Goal: Task Accomplishment & Management: Manage account settings

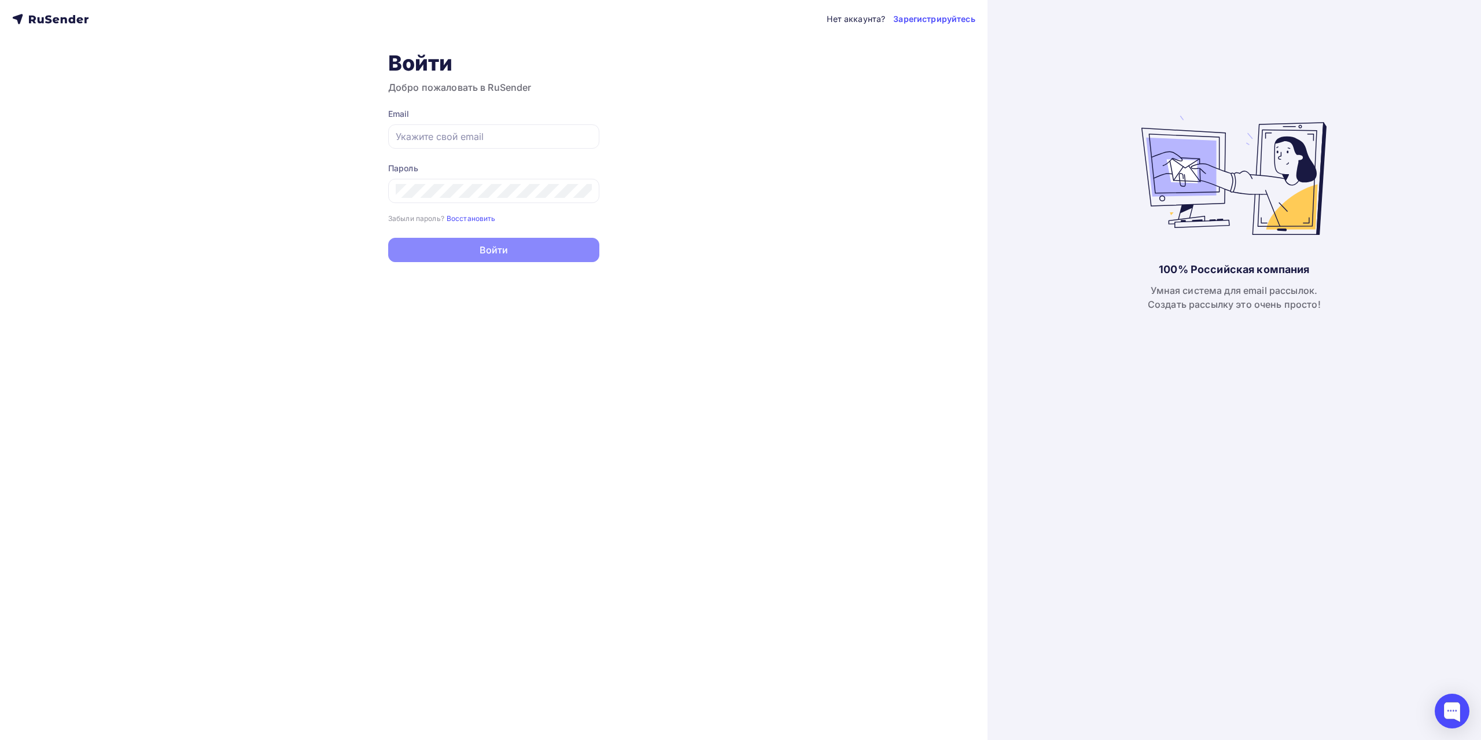
type input "[EMAIL_ADDRESS][DOMAIN_NAME]"
drag, startPoint x: 494, startPoint y: 251, endPoint x: 501, endPoint y: 256, distance: 9.5
click at [494, 251] on button "Войти" at bounding box center [493, 251] width 211 height 24
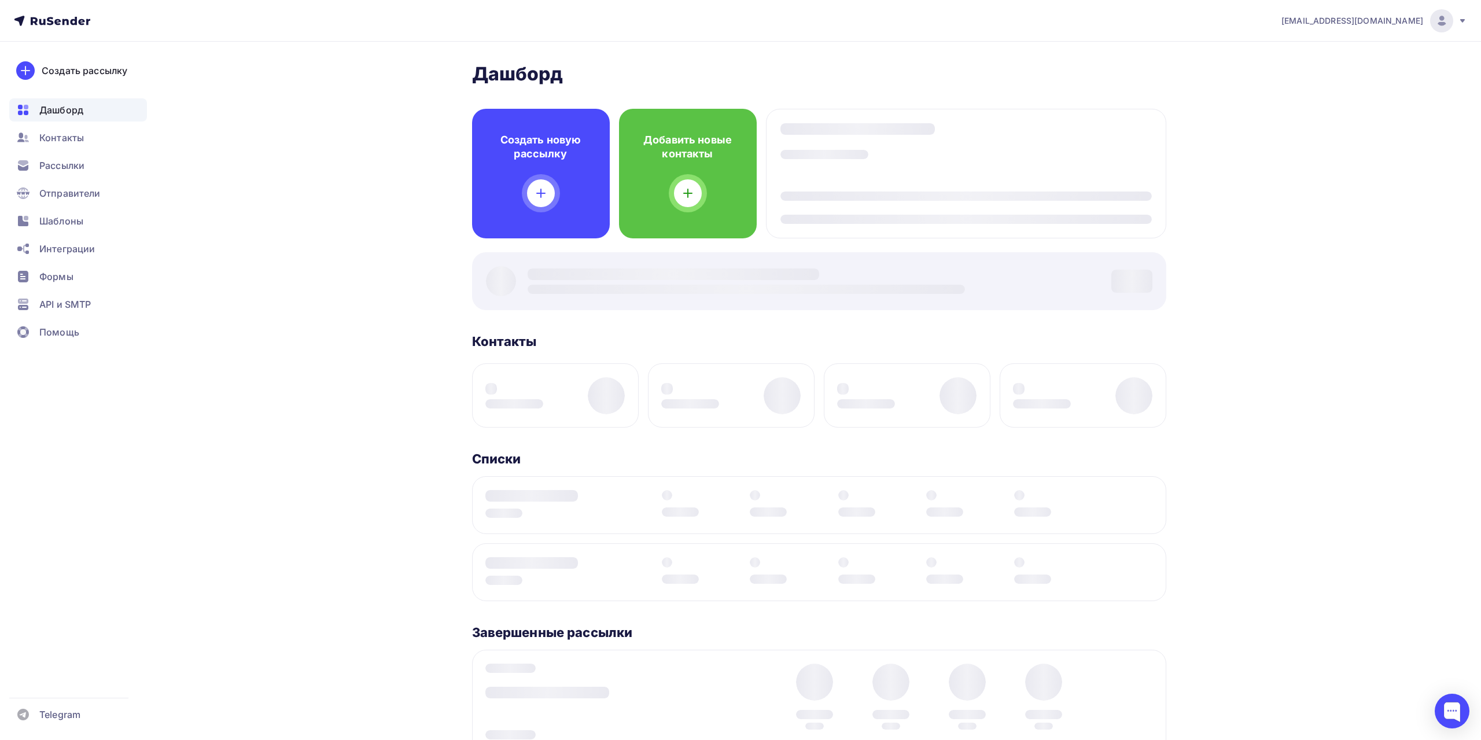
click at [498, 252] on div at bounding box center [819, 281] width 694 height 58
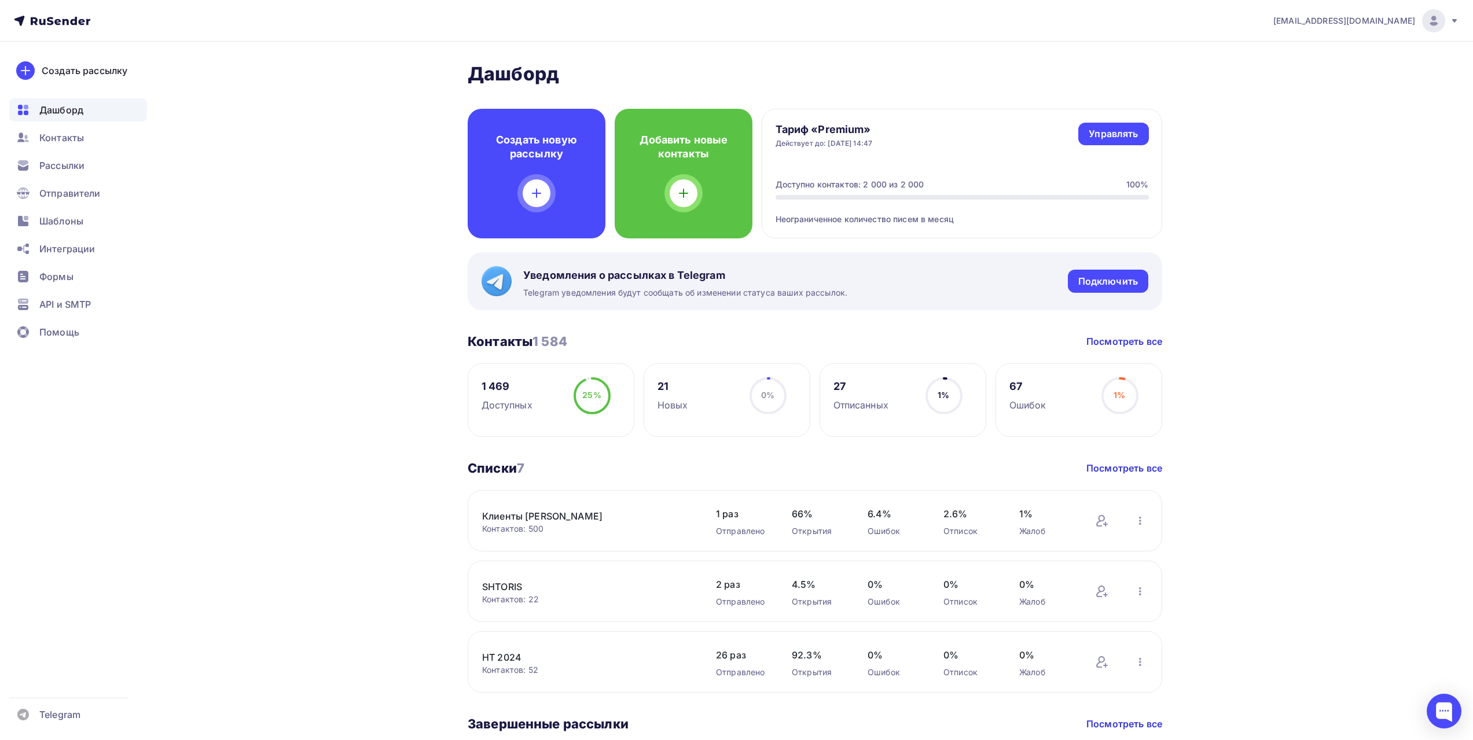
click at [93, 138] on div "Контакты" at bounding box center [78, 137] width 138 height 23
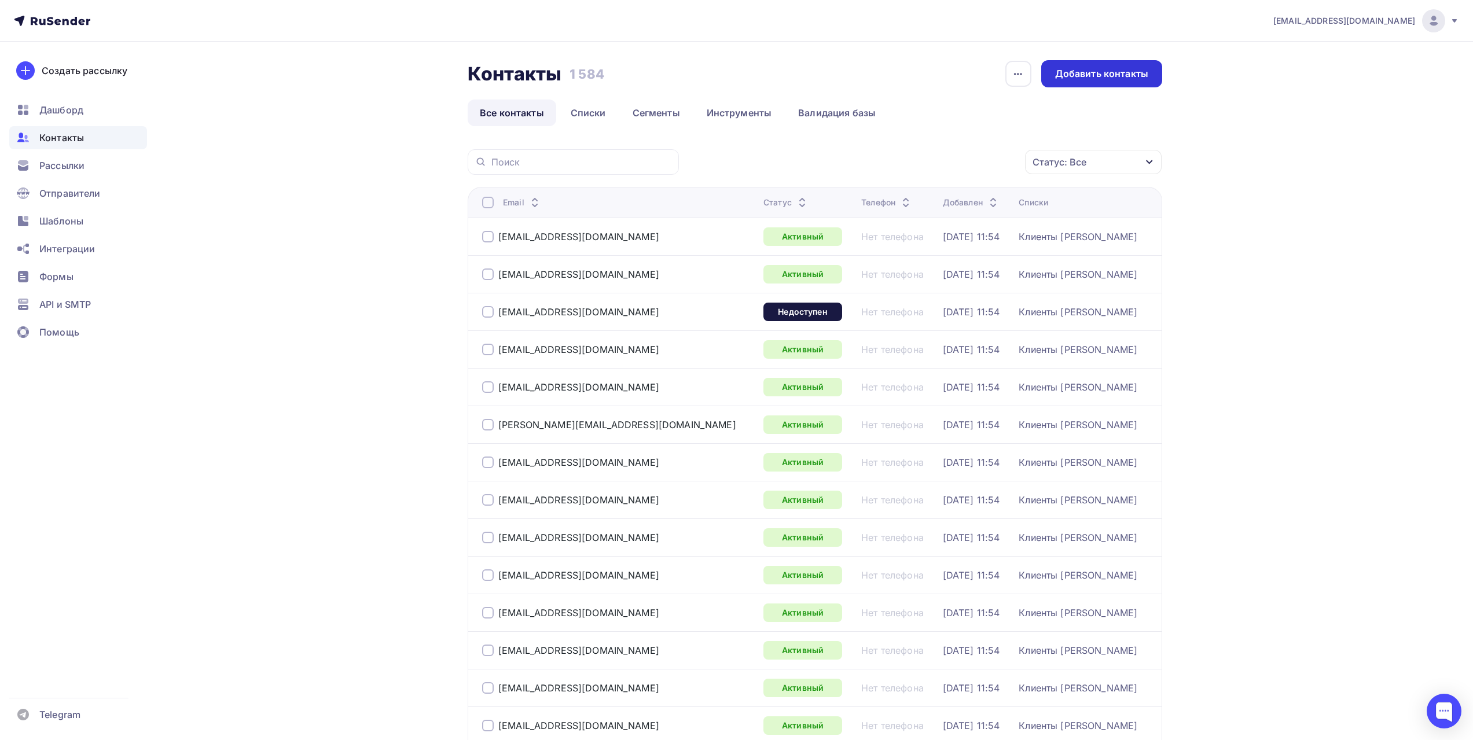
click at [1076, 76] on div "Добавить контакты" at bounding box center [1101, 73] width 93 height 13
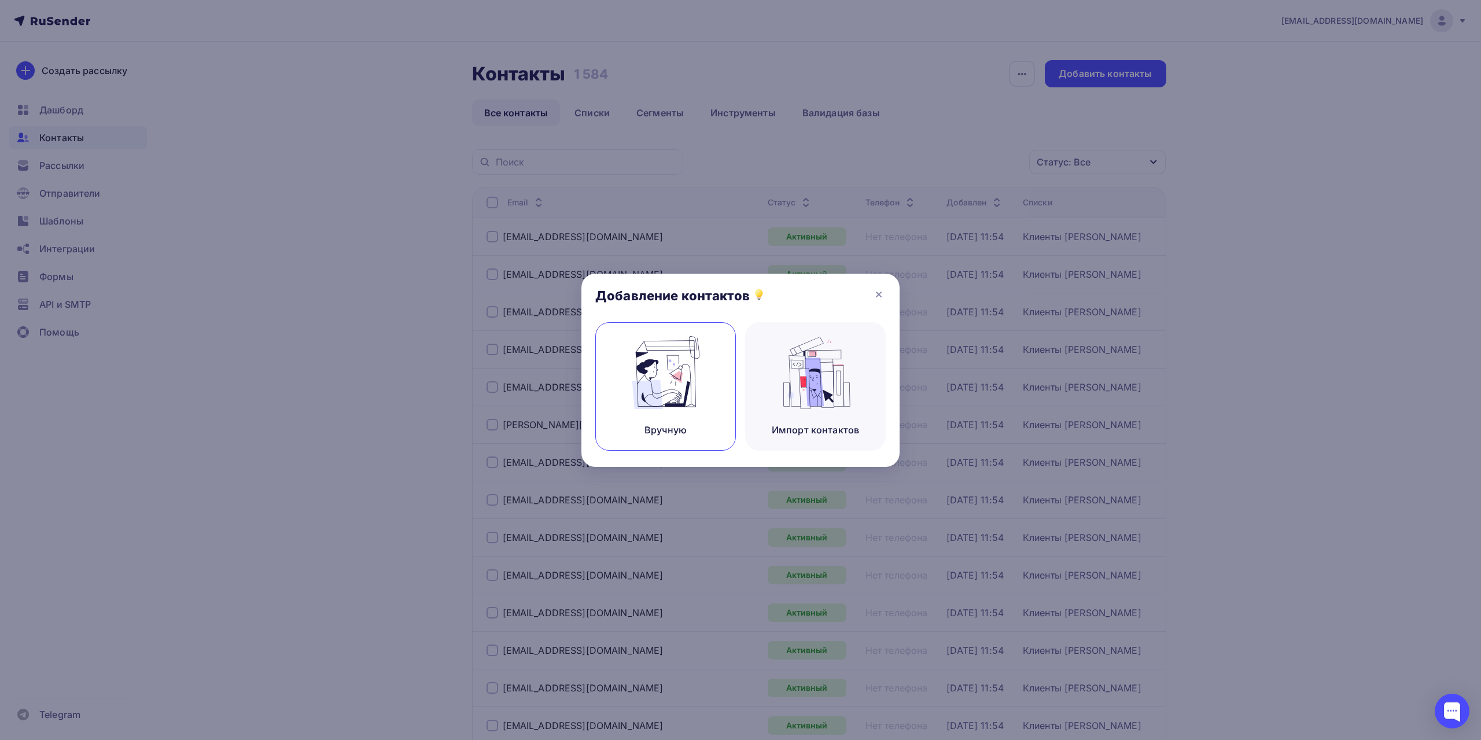
click at [701, 399] on img at bounding box center [666, 372] width 78 height 73
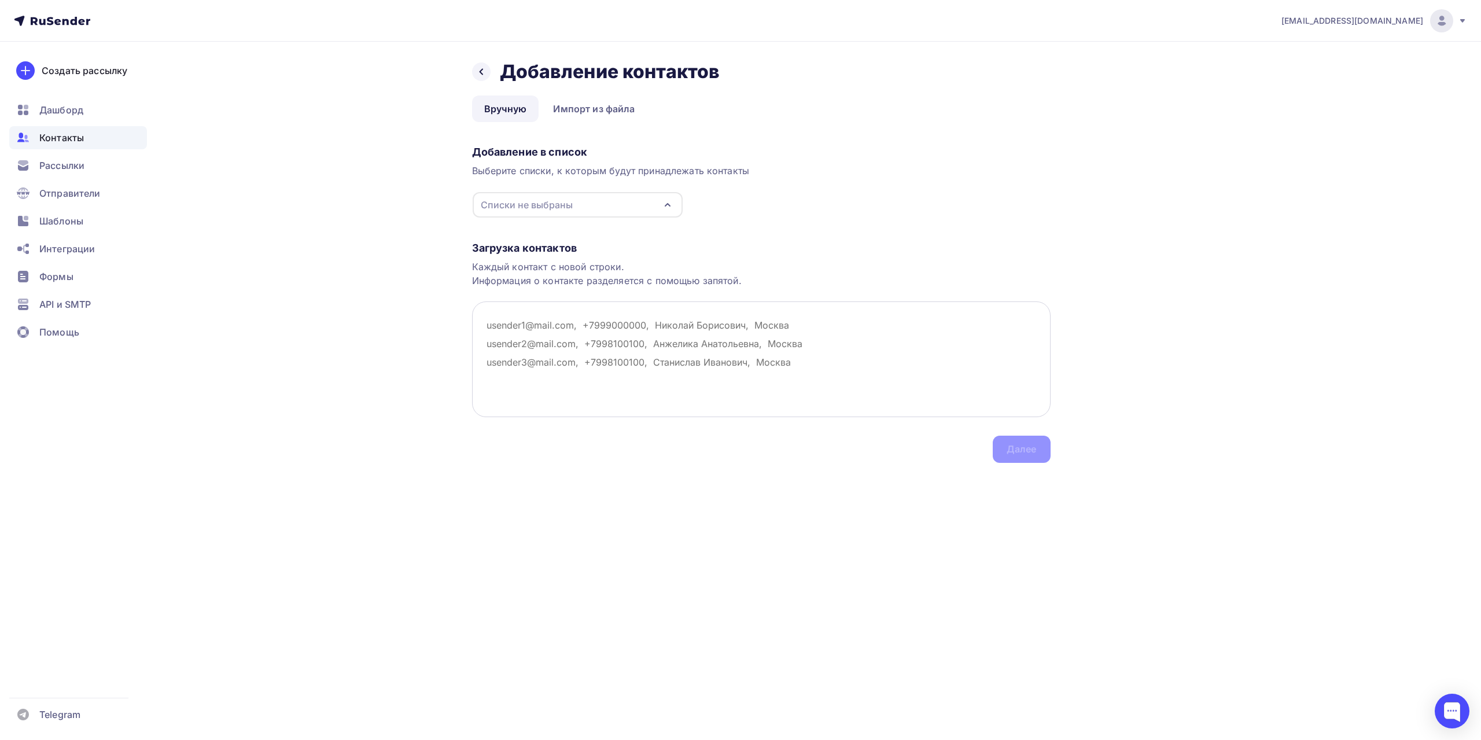
click at [490, 322] on textarea at bounding box center [761, 359] width 579 height 116
paste textarea "[EMAIL_ADDRESS][DOMAIN_NAME]"
type textarea "[EMAIL_ADDRESS][DOMAIN_NAME]"
drag, startPoint x: 594, startPoint y: 320, endPoint x: 475, endPoint y: 312, distance: 119.5
click at [475, 312] on textarea "[EMAIL_ADDRESS][DOMAIN_NAME]" at bounding box center [761, 359] width 579 height 116
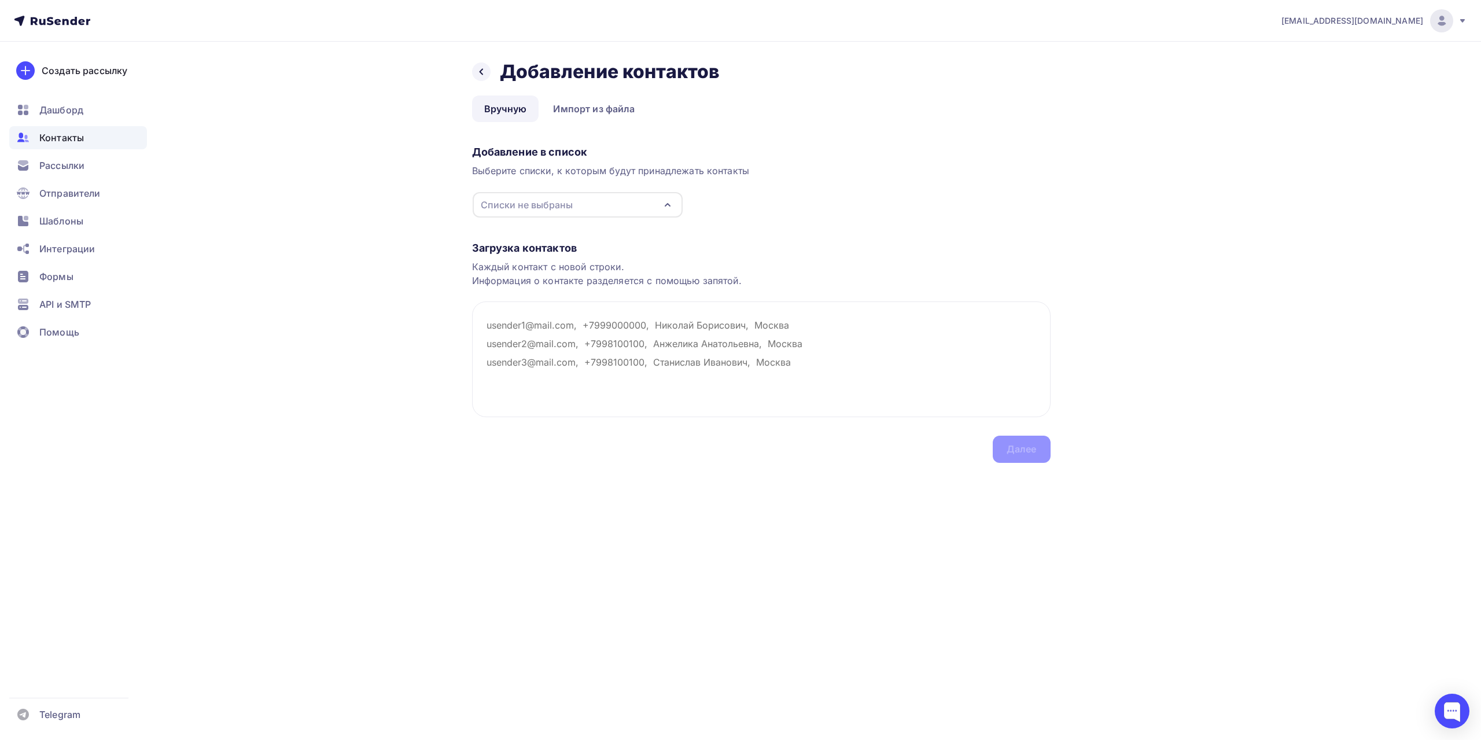
paste textarea "[EMAIL_ADDRESS][DOMAIN_NAME]"
type textarea "[EMAIL_ADDRESS][DOMAIN_NAME]"
click at [486, 325] on textarea at bounding box center [761, 359] width 579 height 116
paste textarea "[EMAIL_ADDRESS][DOMAIN_NAME]"
click at [701, 340] on textarea "[EMAIL_ADDRESS][DOMAIN_NAME]" at bounding box center [761, 359] width 579 height 116
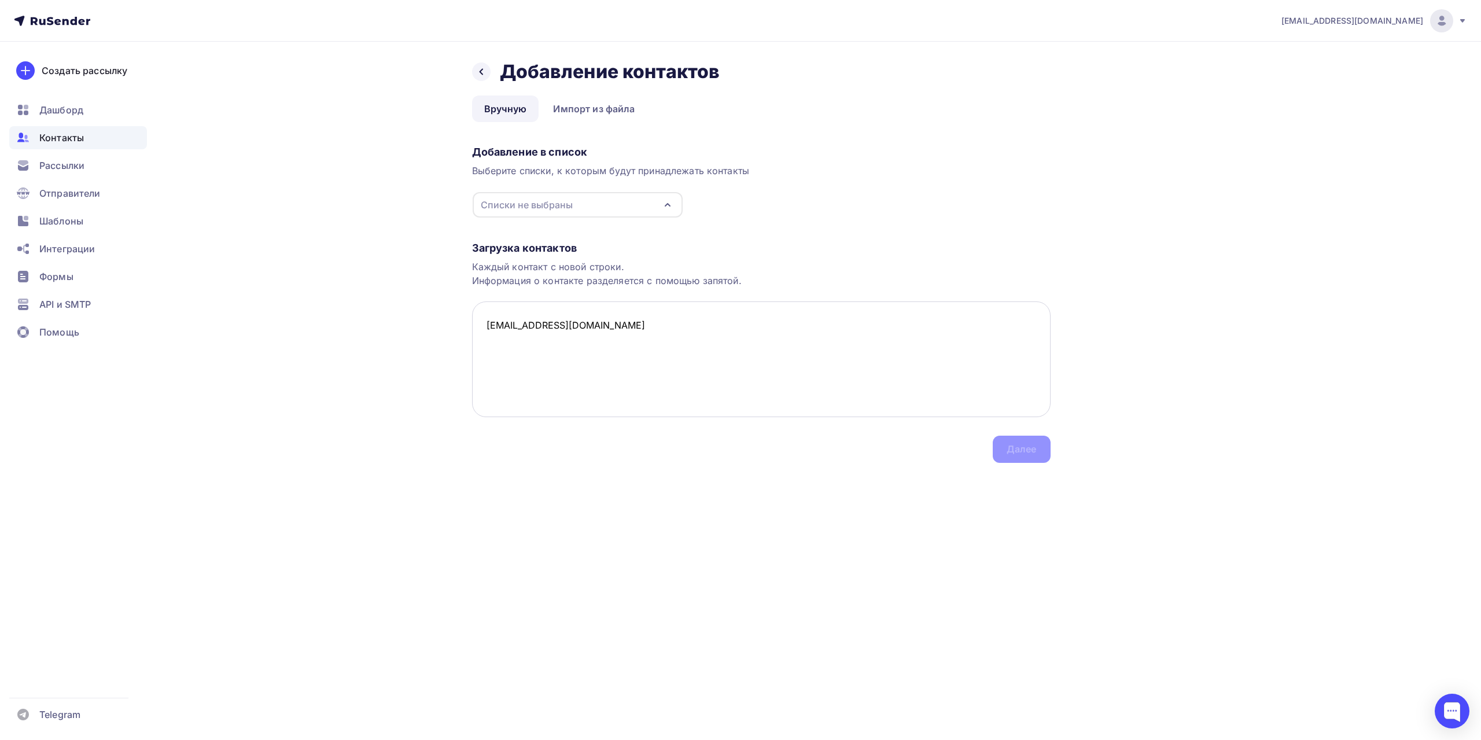
click at [885, 373] on textarea "[EMAIL_ADDRESS][DOMAIN_NAME]" at bounding box center [761, 359] width 579 height 116
click at [622, 208] on div "Списки не выбраны" at bounding box center [578, 204] width 210 height 25
type textarea "[EMAIL_ADDRESS][DOMAIN_NAME]"
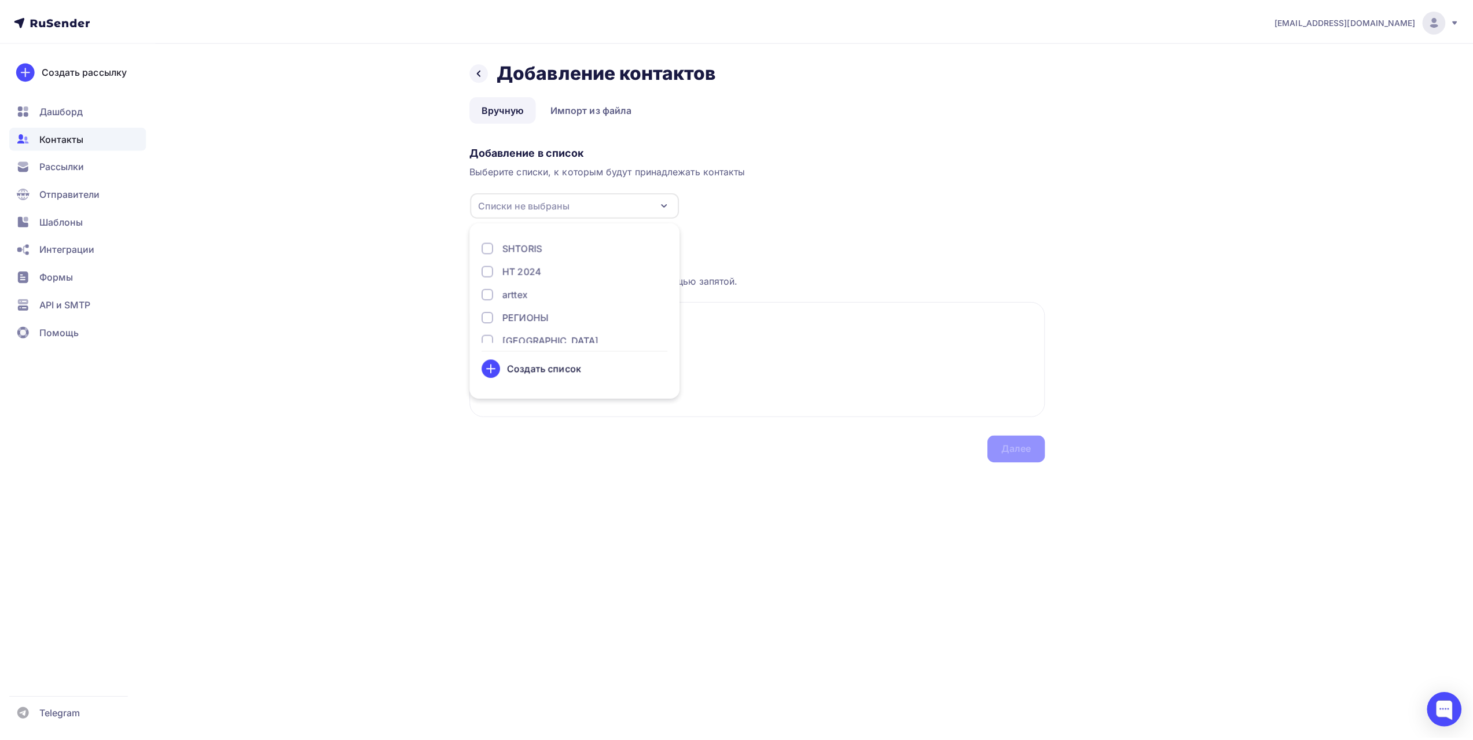
scroll to position [3, 0]
drag, startPoint x: 513, startPoint y: 312, endPoint x: 560, endPoint y: 343, distance: 56.3
click at [513, 314] on div "arttex" at bounding box center [517, 315] width 25 height 14
click at [746, 396] on textarea "[EMAIL_ADDRESS][DOMAIN_NAME]" at bounding box center [761, 359] width 579 height 116
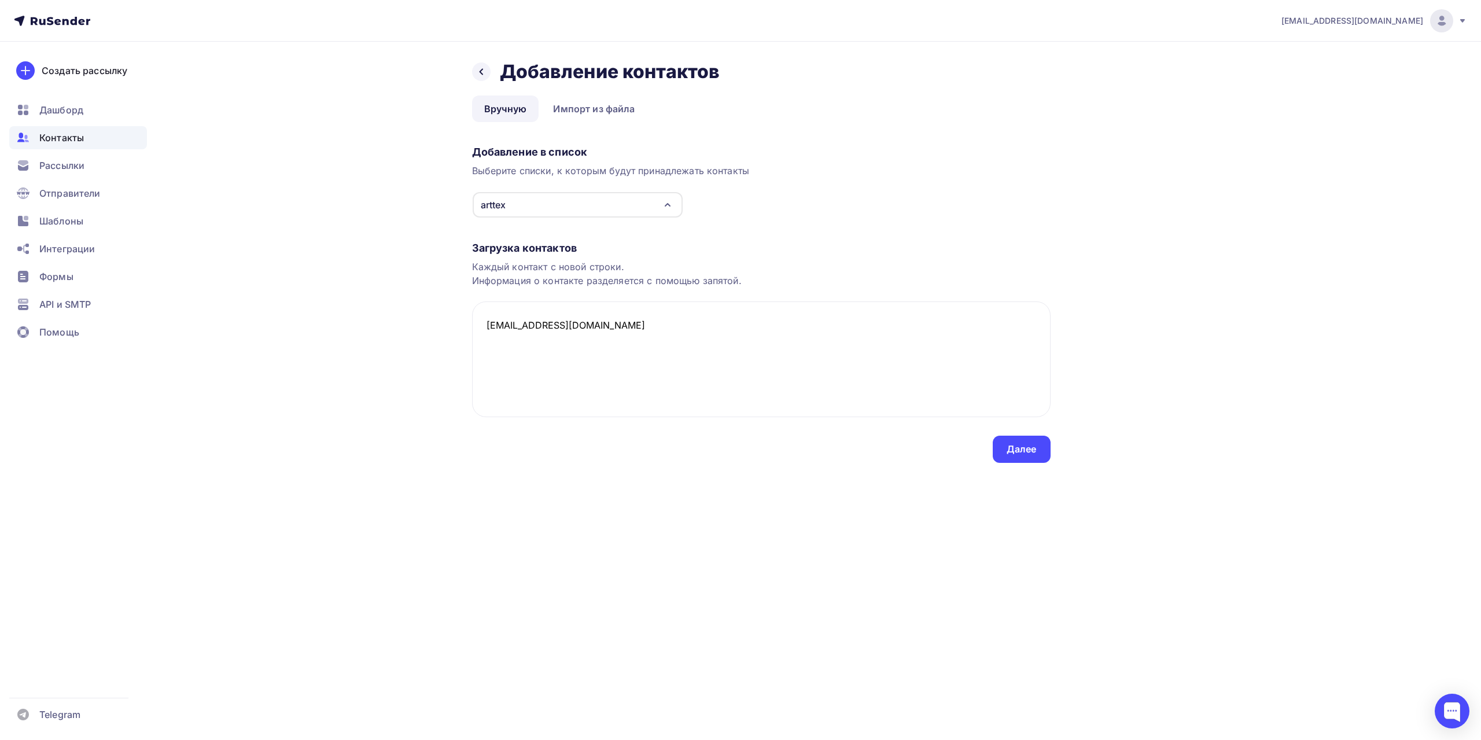
click at [1019, 455] on div "Далее" at bounding box center [1022, 449] width 30 height 13
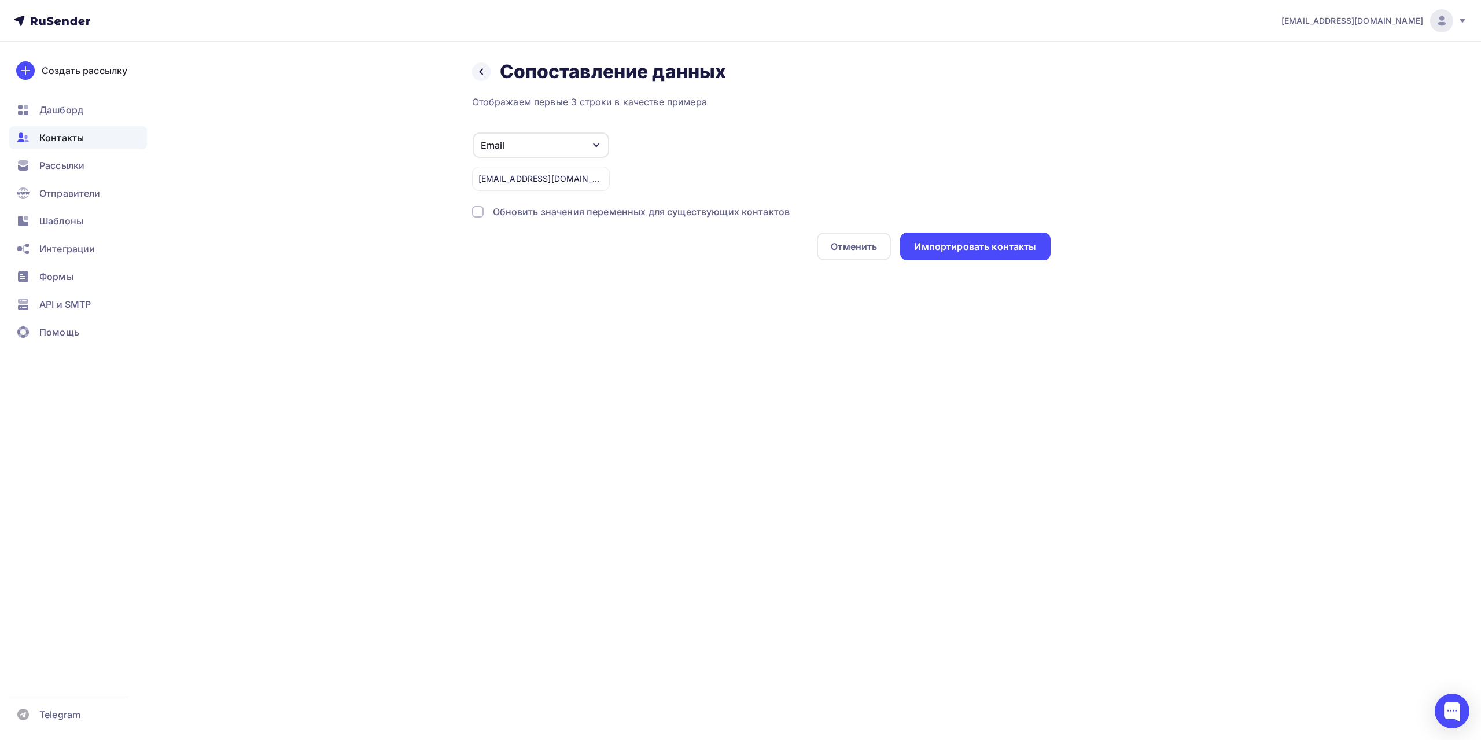
click at [581, 205] on div "Отображаем первые 3 строки в качестве примера Email Игнорировать Имя Телефон Со…" at bounding box center [761, 177] width 579 height 165
click at [775, 214] on div "Обновить значения переменных для существующих контактов" at bounding box center [641, 212] width 297 height 14
click at [961, 254] on div "Импортировать контакты" at bounding box center [975, 247] width 150 height 28
